Goal: Find specific page/section: Find specific page/section

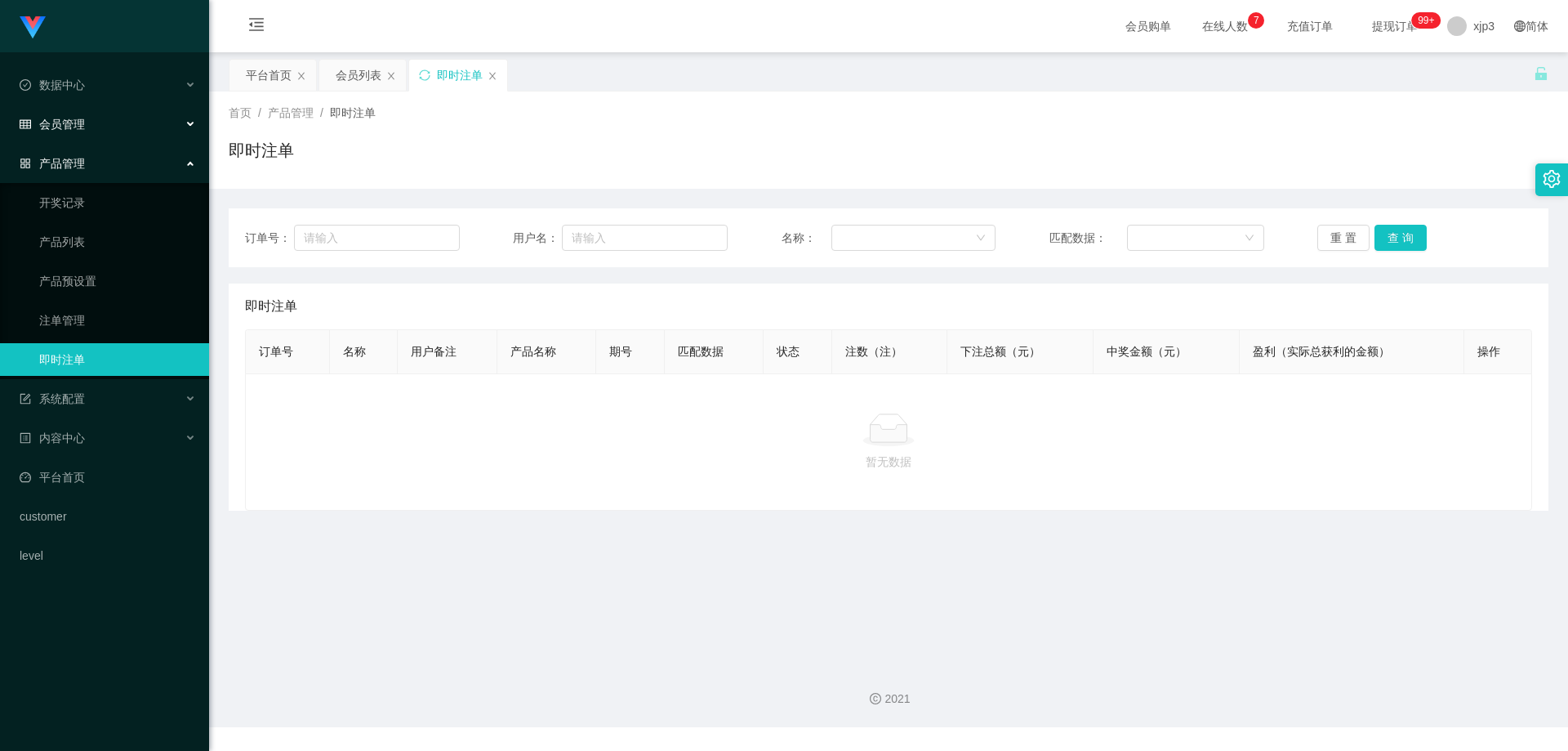
click at [89, 134] on div "会员管理" at bounding box center [104, 124] width 209 height 33
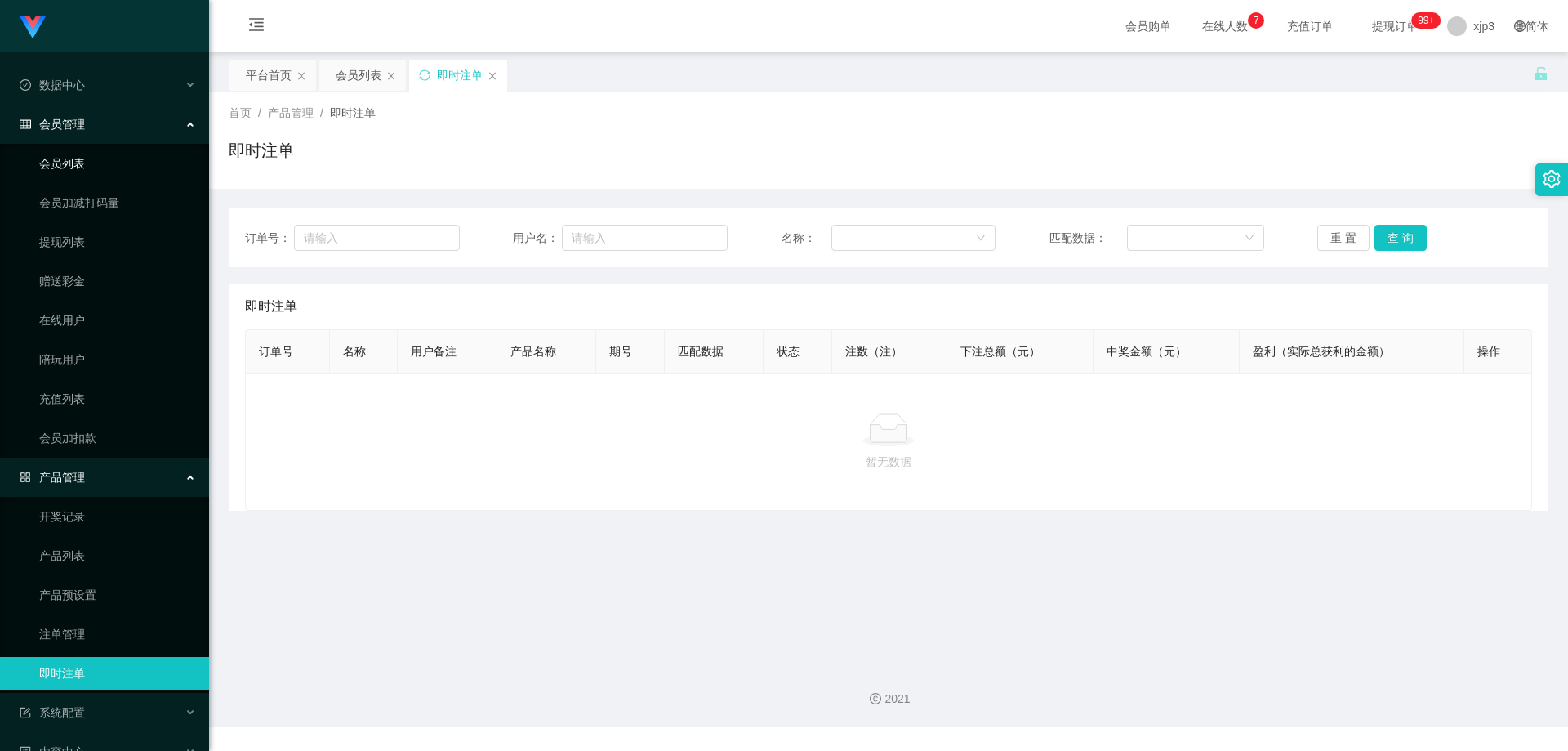
click at [80, 169] on link "会员列表" at bounding box center [117, 163] width 157 height 33
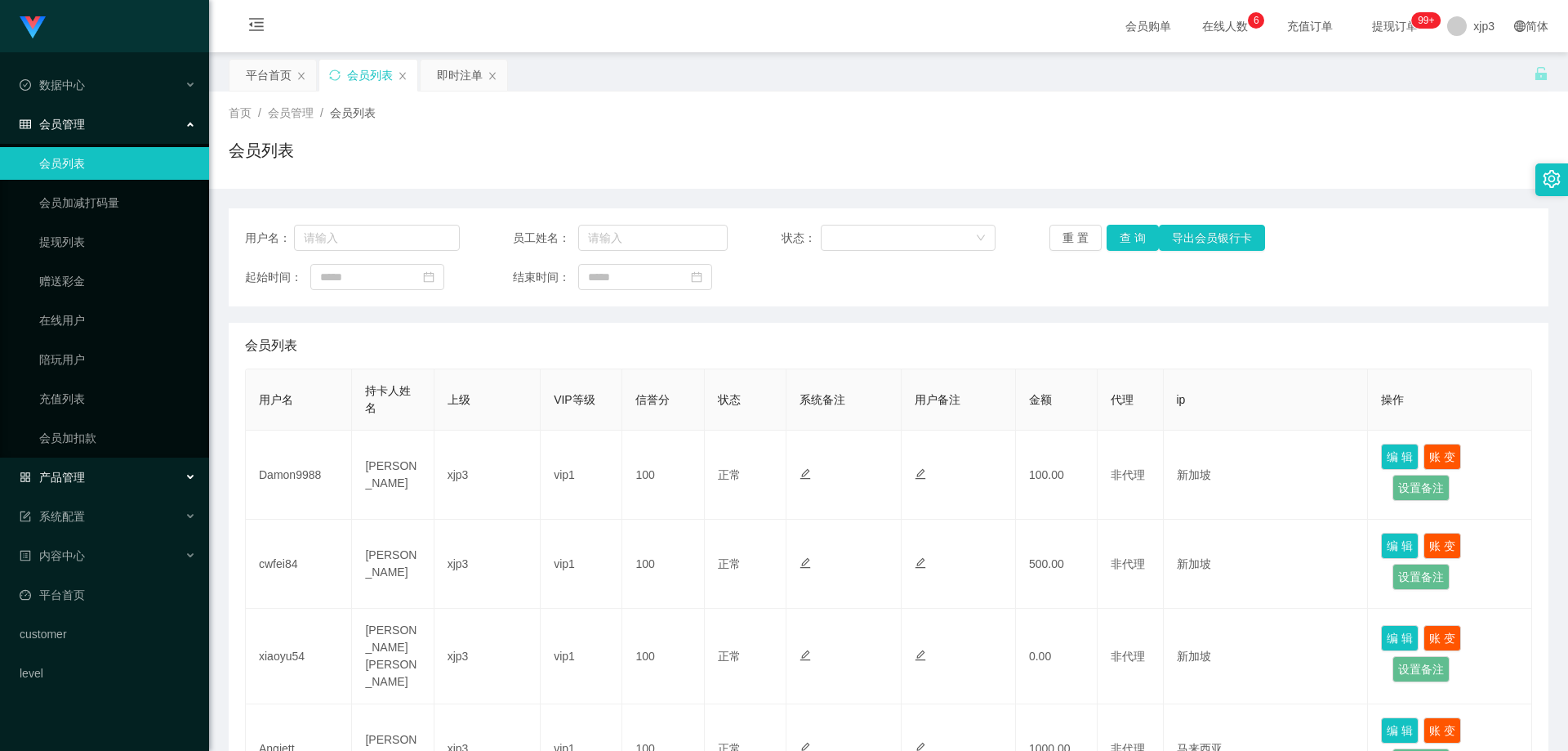
click at [100, 489] on div "产品管理" at bounding box center [104, 477] width 209 height 33
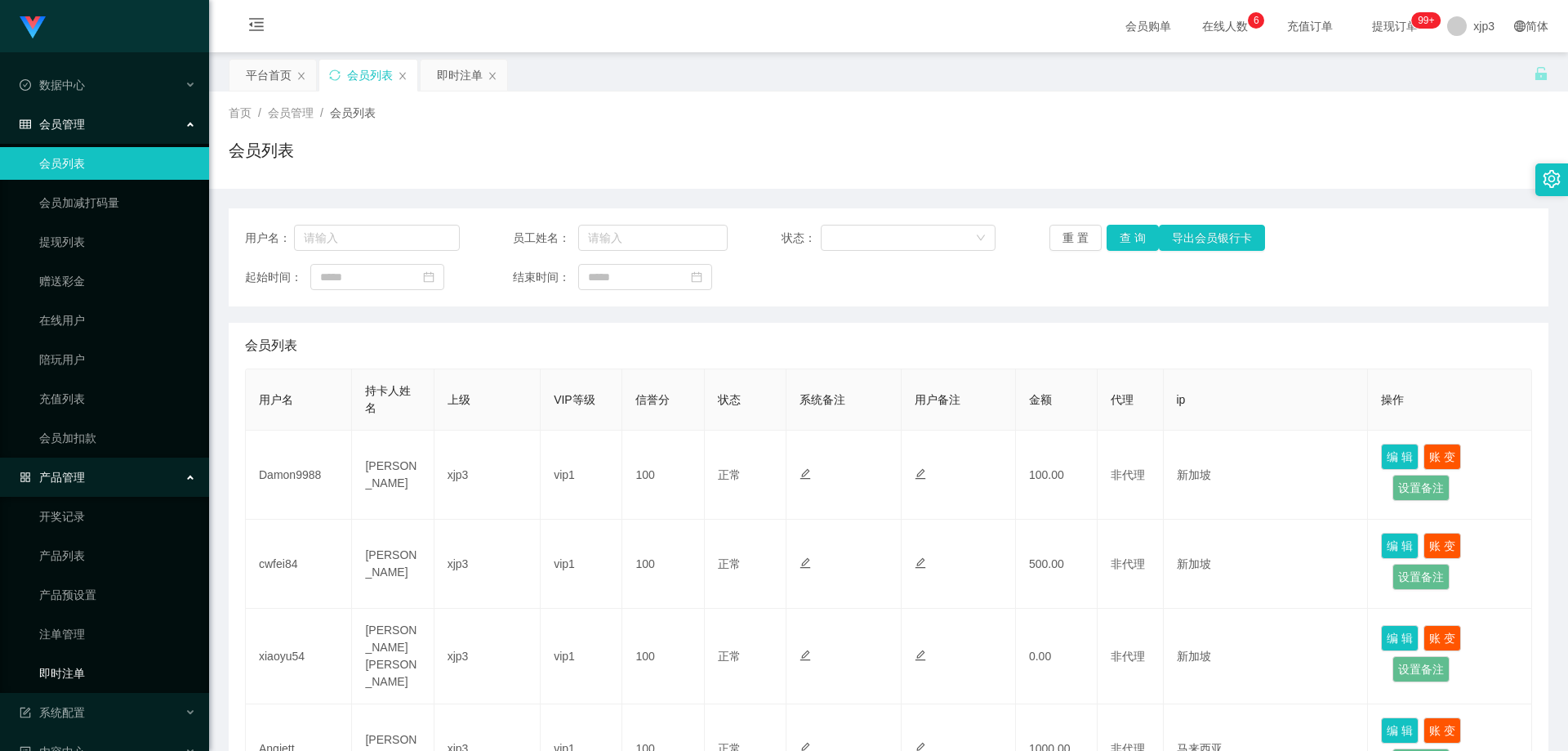
click at [86, 680] on link "即时注单" at bounding box center [117, 673] width 157 height 33
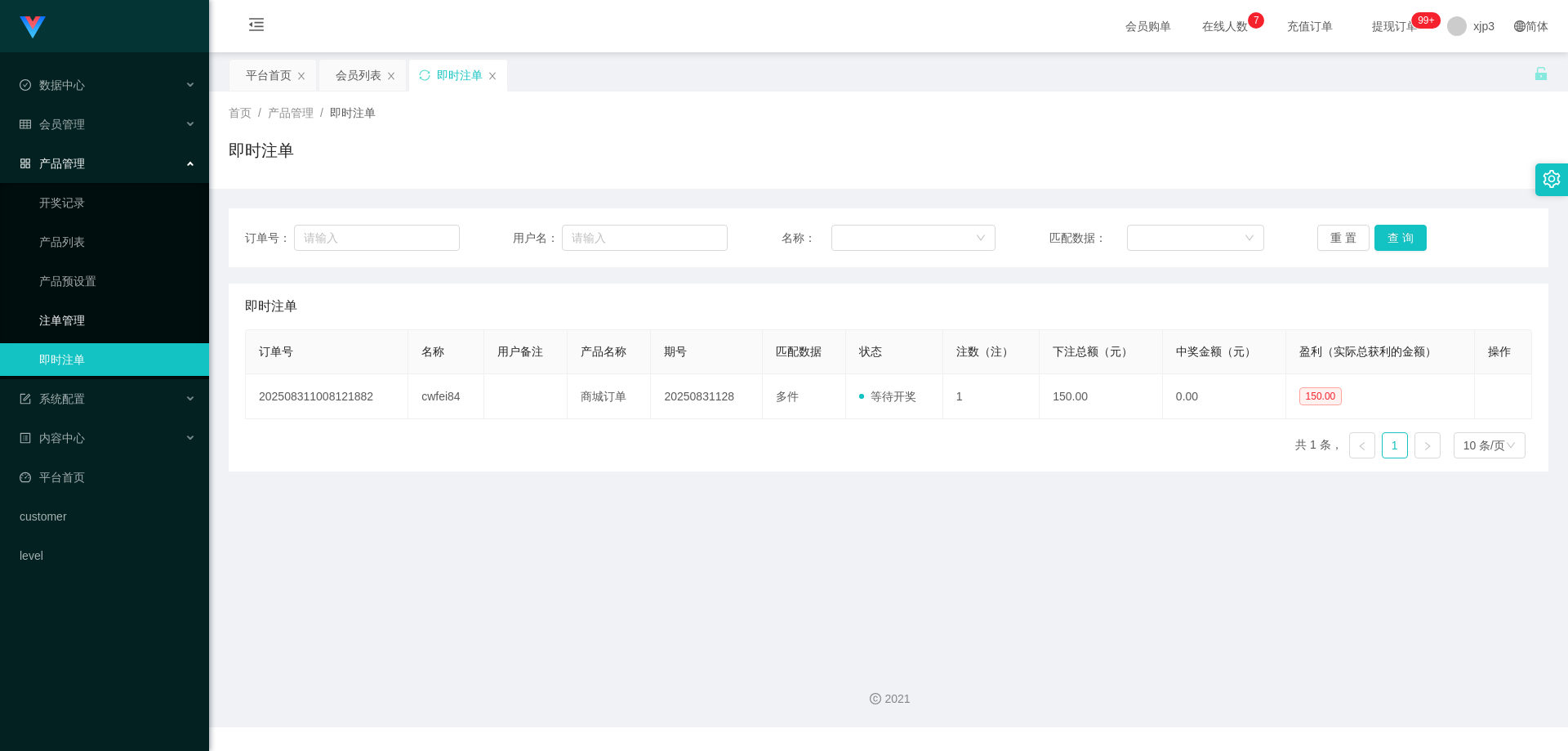
click at [100, 311] on link "注单管理" at bounding box center [117, 321] width 157 height 33
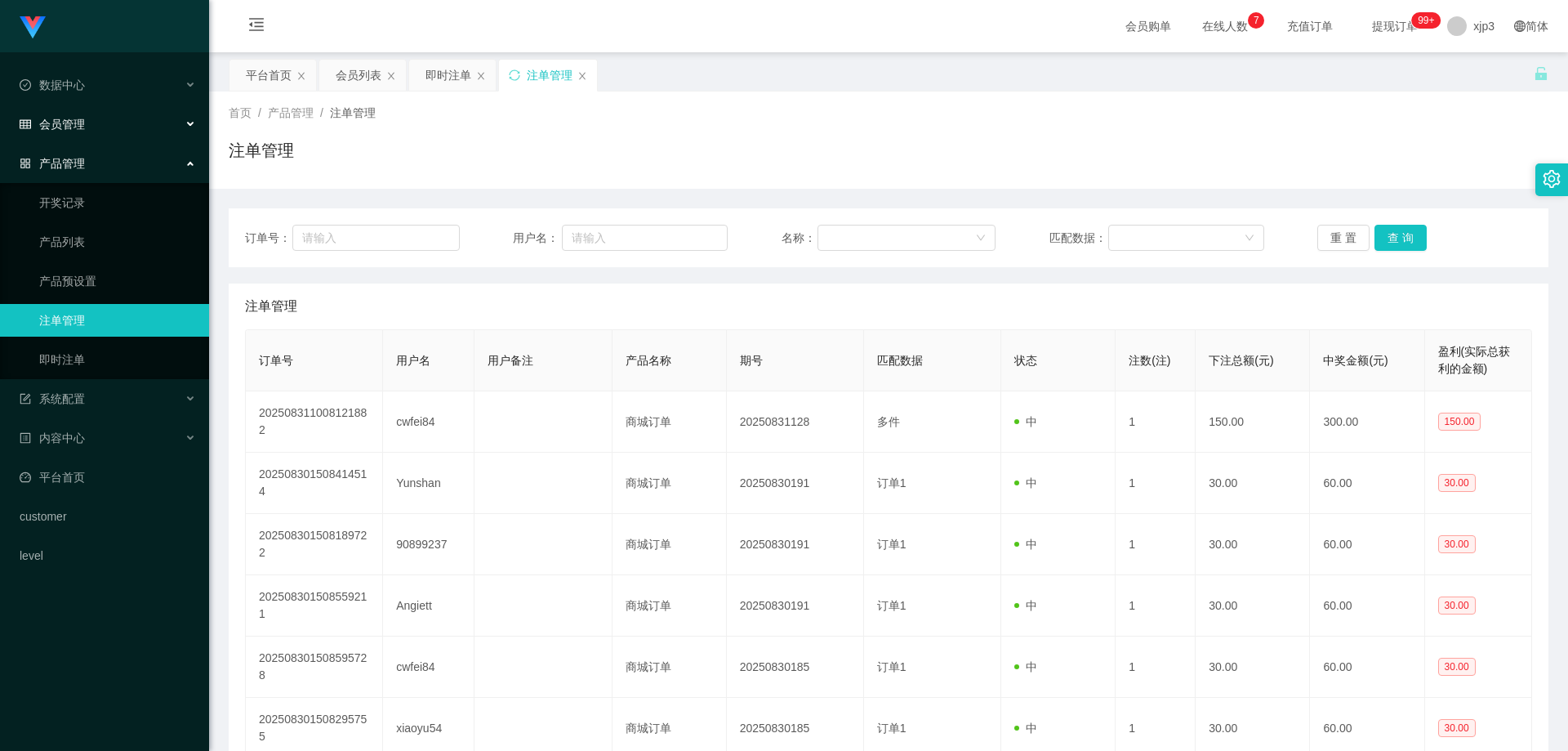
click at [86, 134] on div "会员管理" at bounding box center [104, 124] width 209 height 33
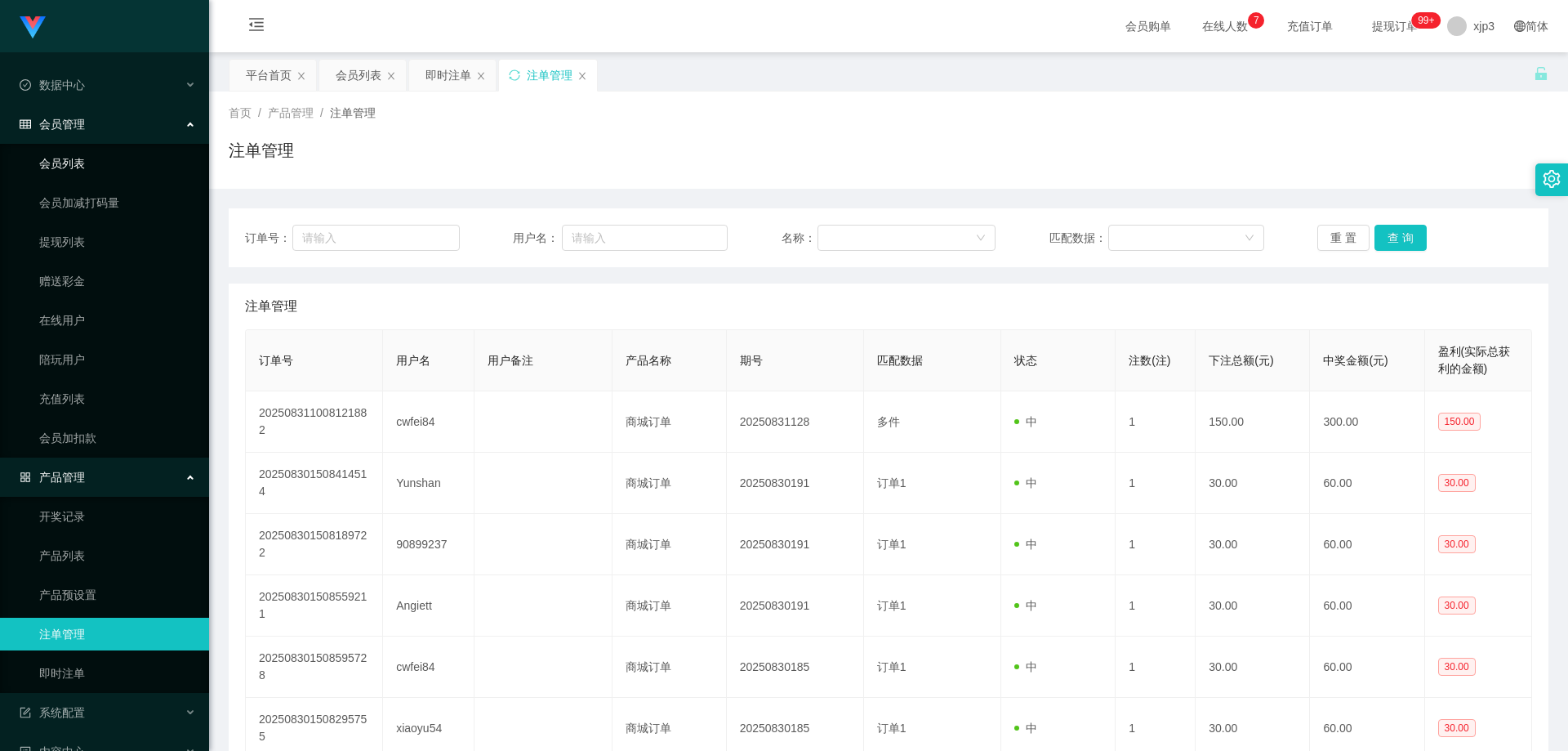
click at [77, 165] on link "会员列表" at bounding box center [117, 163] width 157 height 33
